Goal: Find specific page/section: Find specific page/section

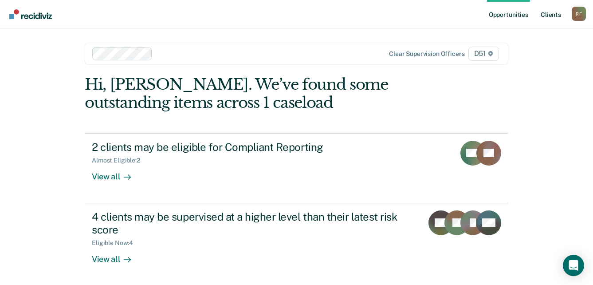
click at [555, 16] on link "Client s" at bounding box center [551, 14] width 24 height 28
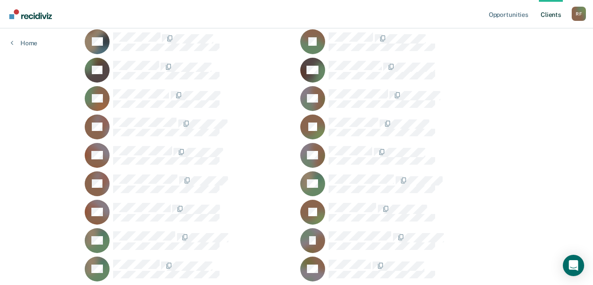
scroll to position [1072, 0]
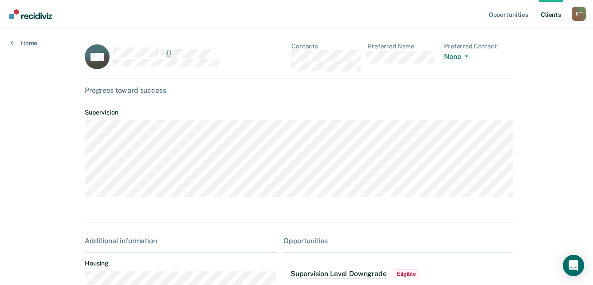
click at [281, 57] on div "SW Contacts Preferred Name Preferred Contact None Call Text Email None" at bounding box center [299, 61] width 428 height 36
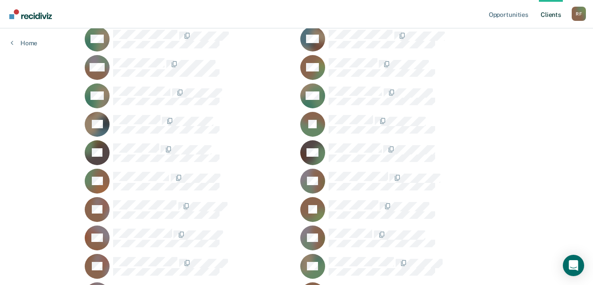
scroll to position [762, 0]
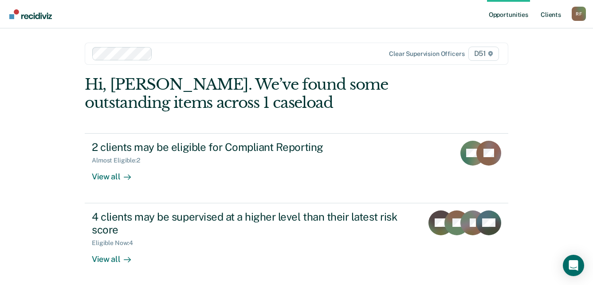
click at [547, 12] on link "Client s" at bounding box center [551, 14] width 24 height 28
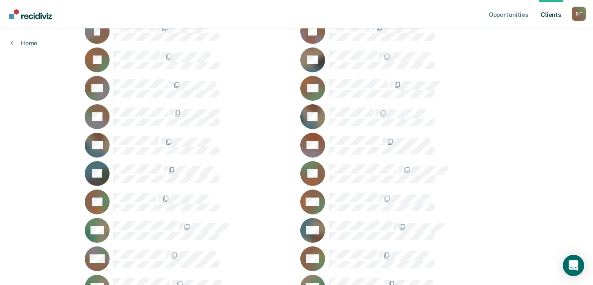
scroll to position [709, 0]
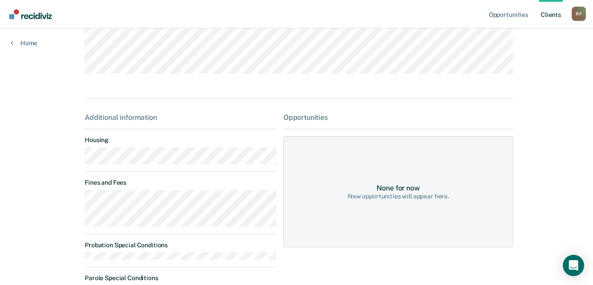
scroll to position [133, 0]
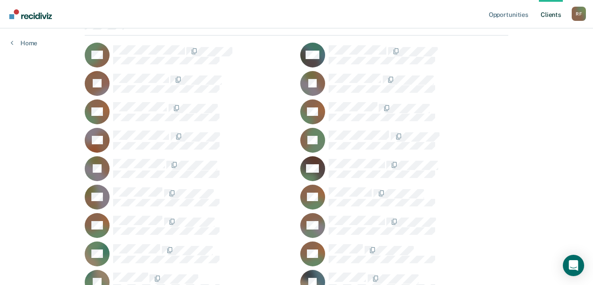
scroll to position [133, 0]
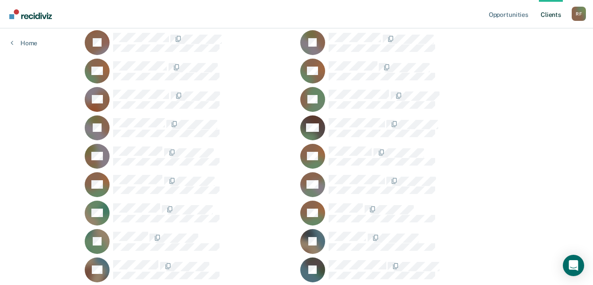
click at [581, 13] on div "R F" at bounding box center [578, 14] width 14 height 14
click at [519, 55] on link "Log Out" at bounding box center [542, 59] width 71 height 8
